Goal: Obtain resource: Download file/media

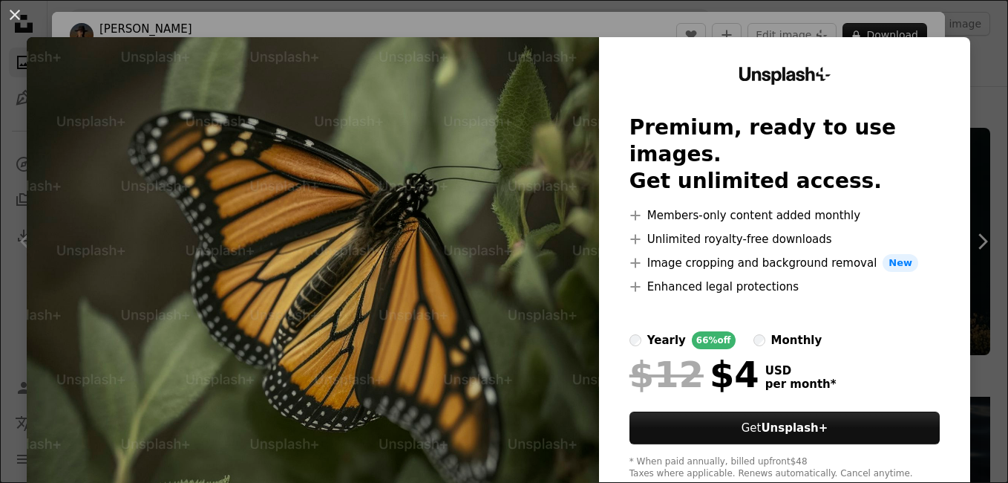
scroll to position [743, 0]
click at [798, 37] on div "Unsplash+ Premium, ready to use images. Get unlimited access. A plus sign Membe…" at bounding box center [784, 273] width 371 height 472
click at [21, 24] on button "An X shape" at bounding box center [15, 15] width 18 height 18
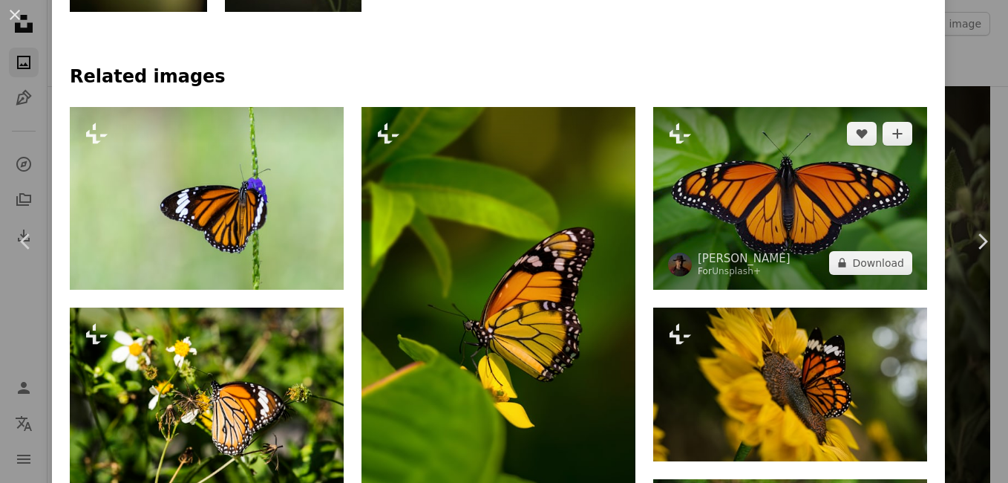
scroll to position [1040, 0]
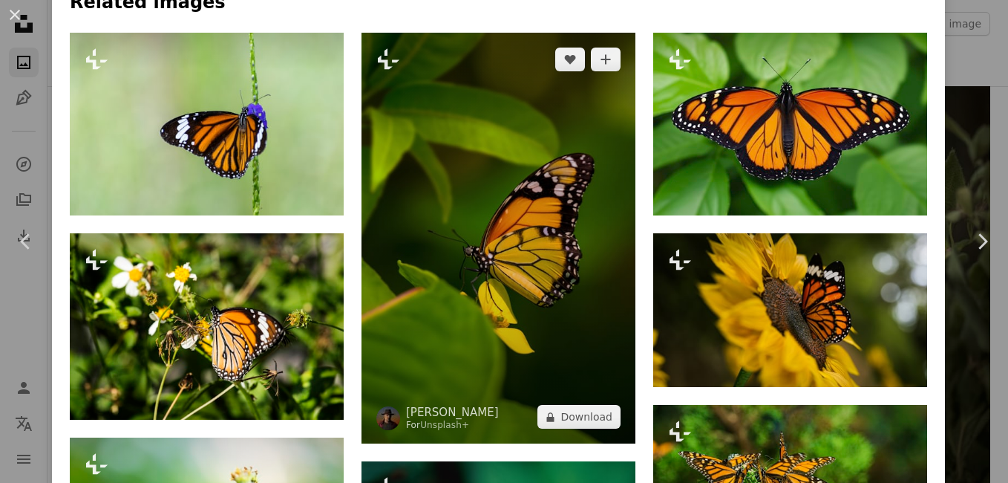
click at [567, 268] on img at bounding box center [499, 238] width 274 height 411
